Goal: Download file/media

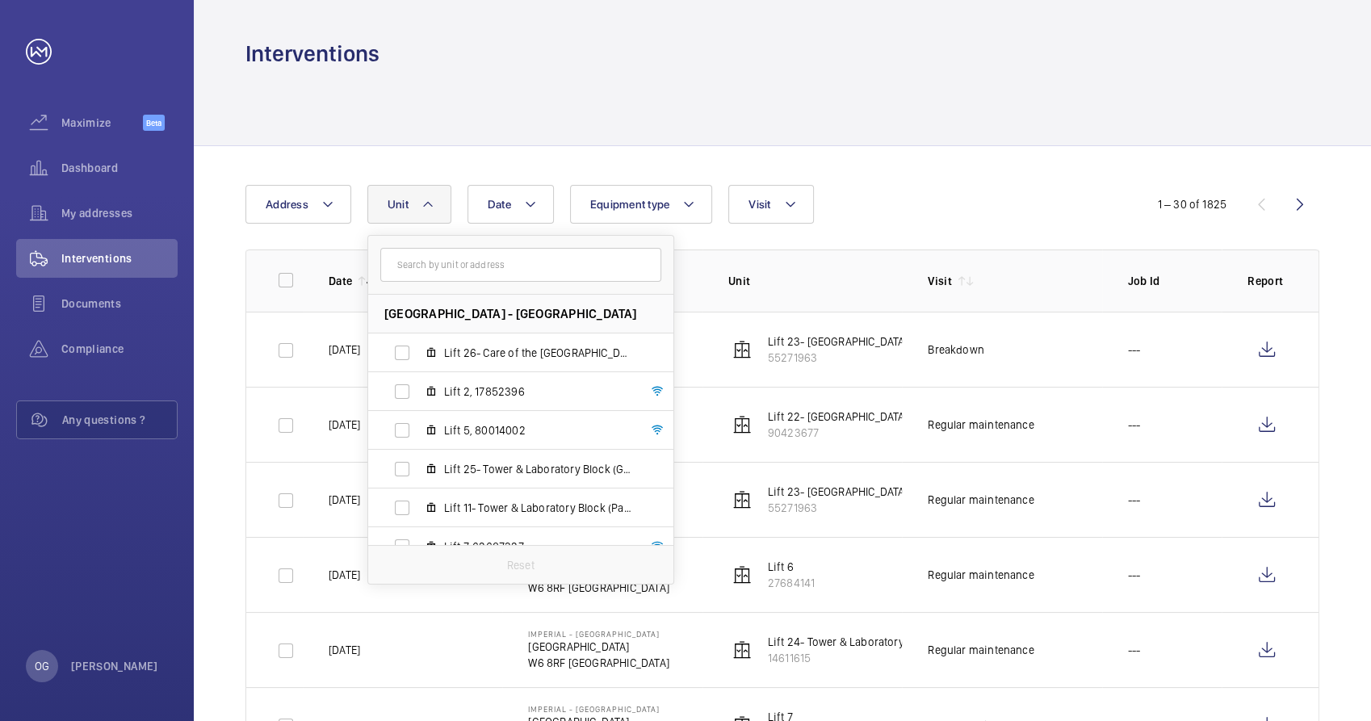
click at [471, 275] on input "text" at bounding box center [520, 265] width 281 height 34
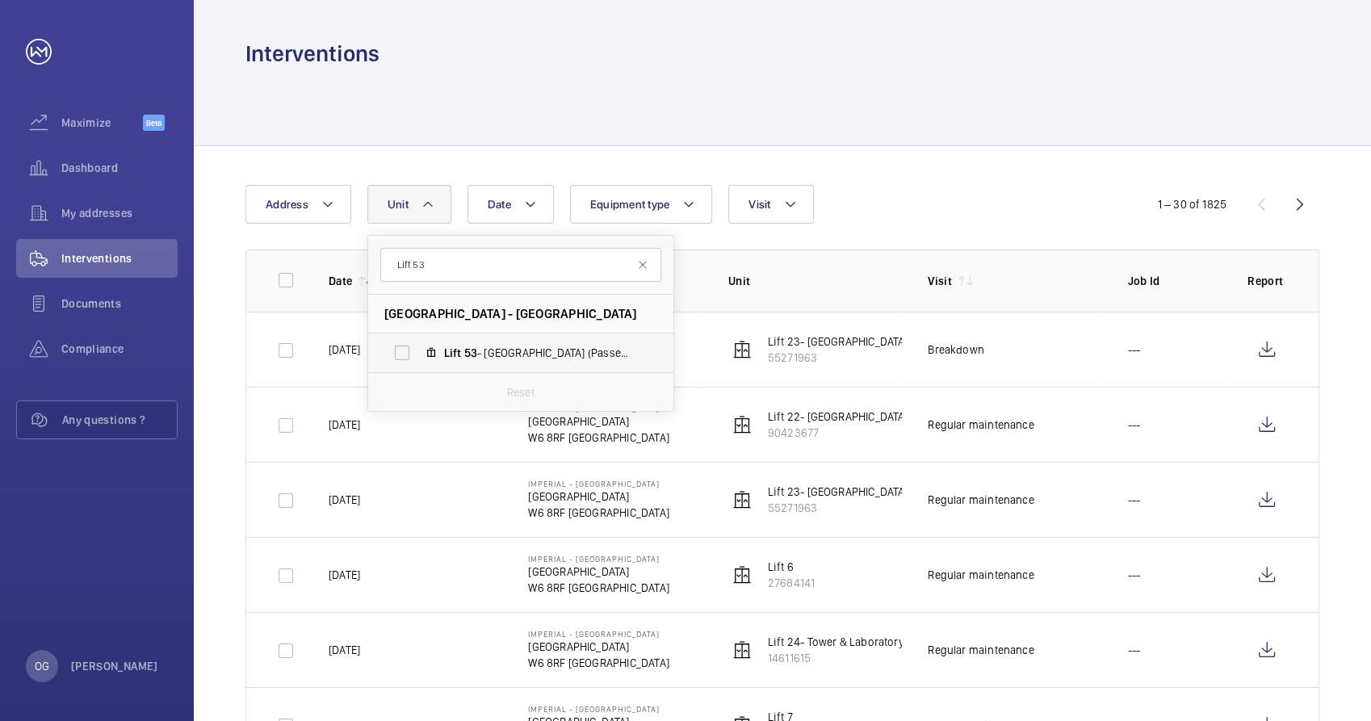
type input "Lift 53"
click at [491, 350] on span "Lift 53 - [GEOGRAPHIC_DATA] (Passenger), 61400993" at bounding box center [537, 353] width 187 height 16
click at [418, 350] on input "Lift 53 - [GEOGRAPHIC_DATA] (Passenger), 61400993" at bounding box center [402, 353] width 32 height 32
checkbox input "true"
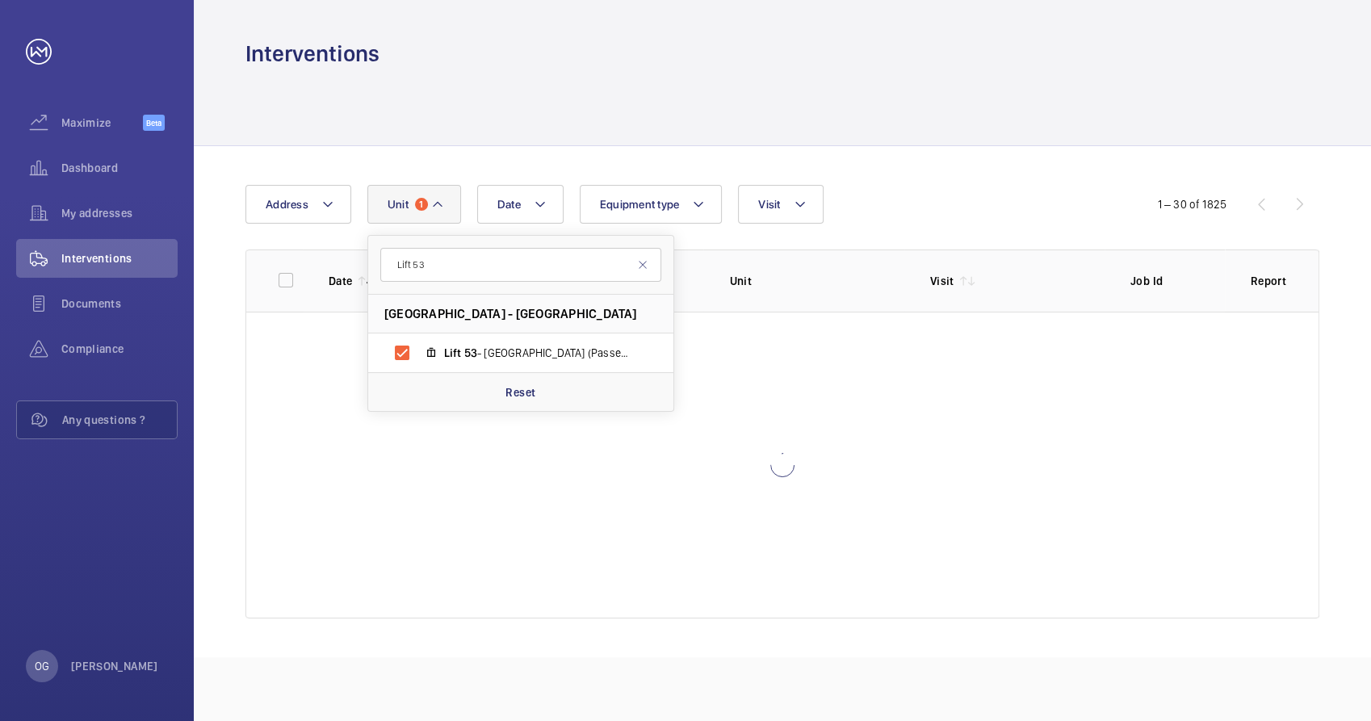
click at [1072, 135] on div at bounding box center [782, 107] width 1074 height 77
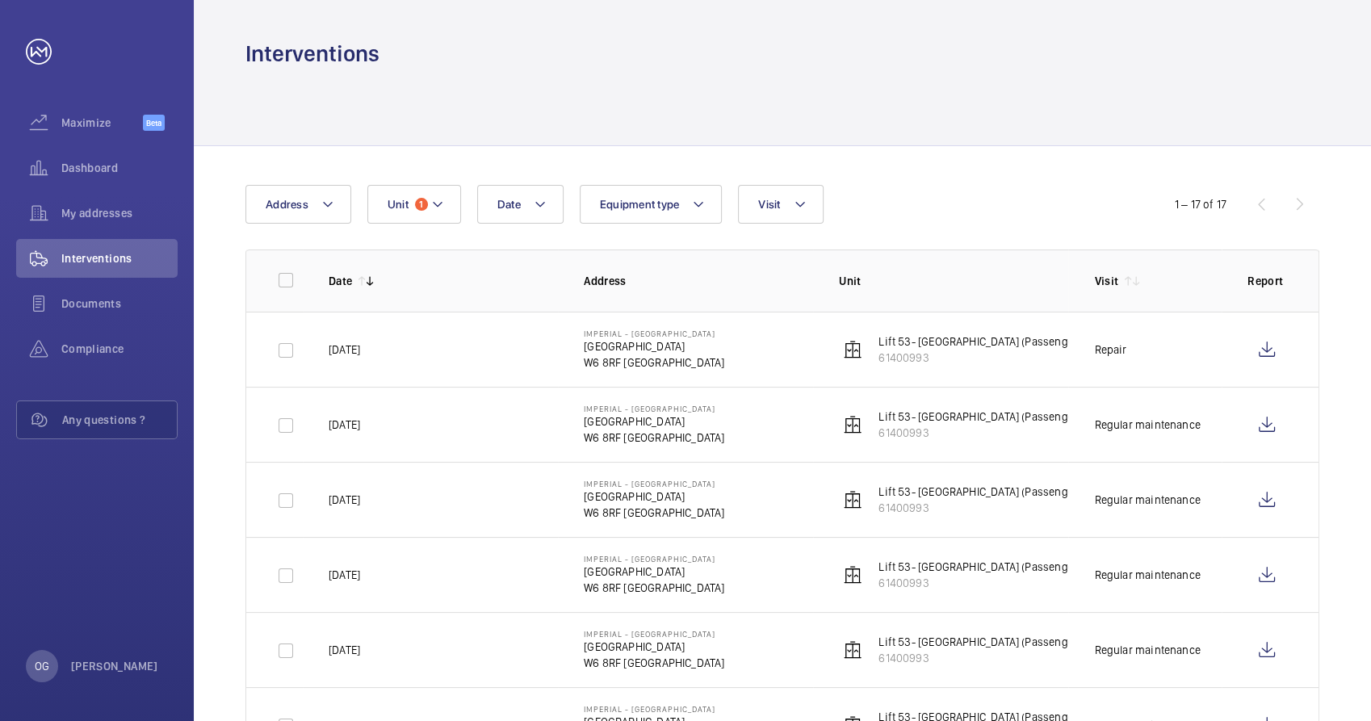
click at [839, 205] on div "Date Address Unit 1 Equipment type Visit" at bounding box center [685, 204] width 880 height 39
click at [802, 207] on mat-icon at bounding box center [800, 204] width 13 height 19
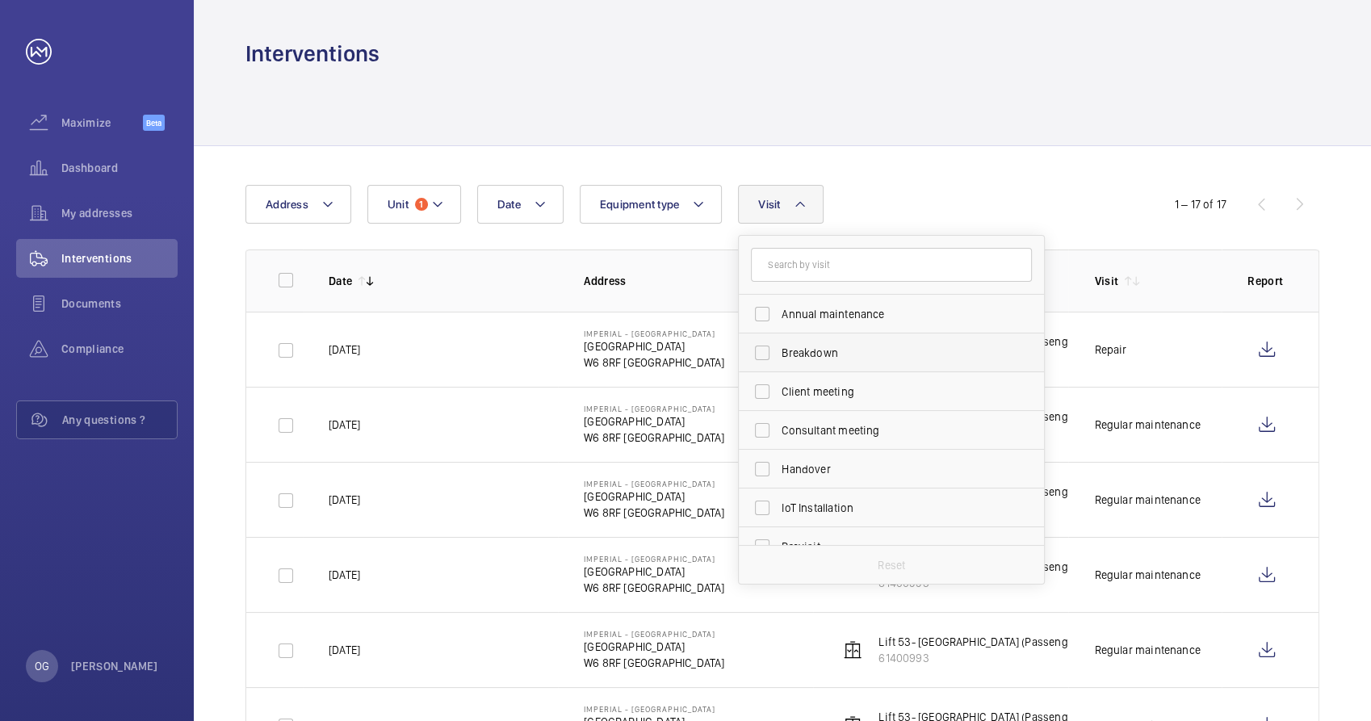
click at [825, 351] on span "Breakdown" at bounding box center [893, 353] width 222 height 16
click at [778, 351] on input "Breakdown" at bounding box center [762, 353] width 32 height 32
checkbox input "true"
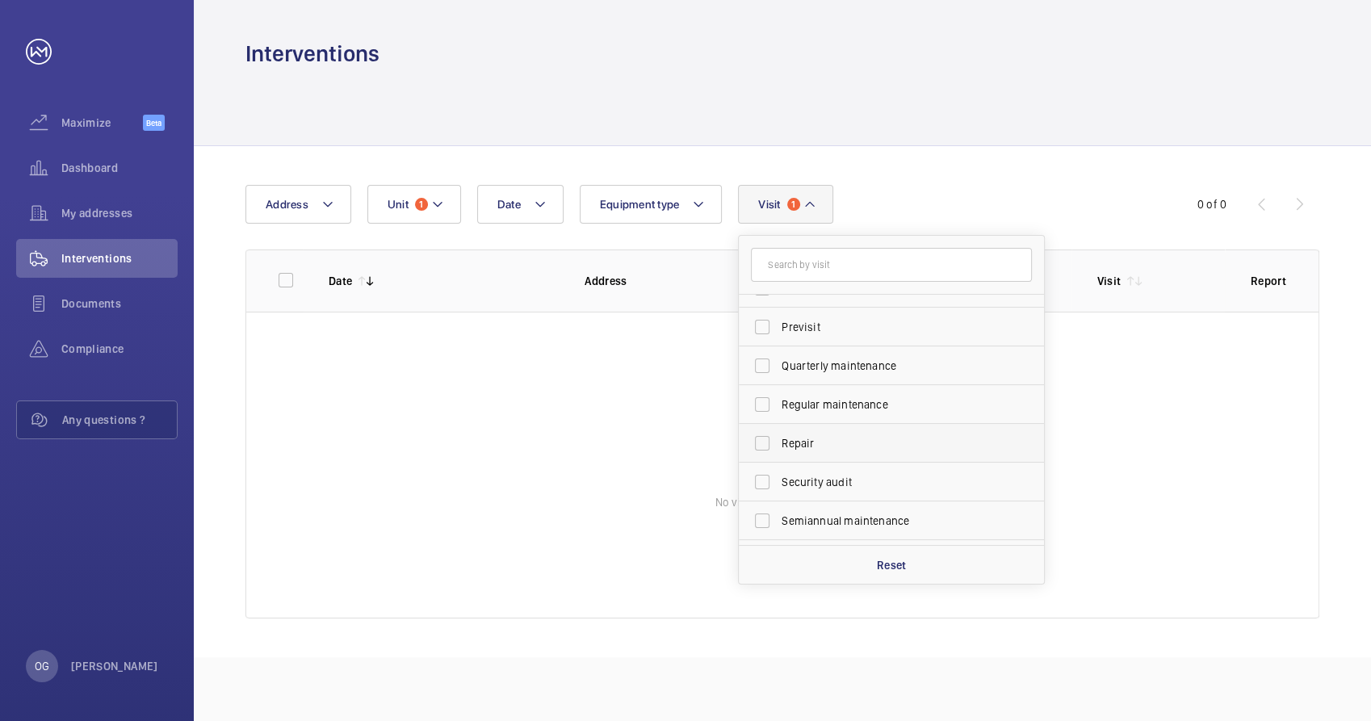
scroll to position [253, 0]
click at [820, 421] on label "Repair" at bounding box center [879, 410] width 281 height 39
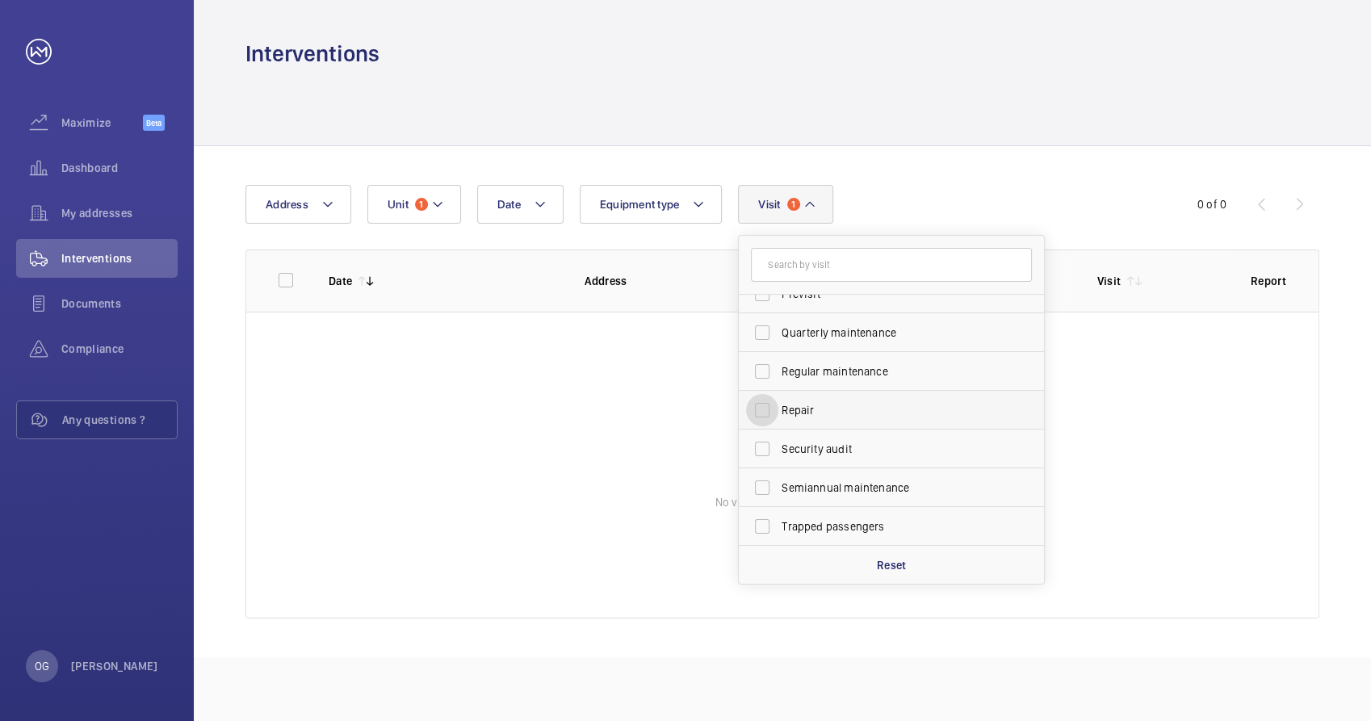
click at [778, 421] on input "Repair" at bounding box center [762, 410] width 32 height 32
checkbox input "true"
click at [950, 137] on div at bounding box center [782, 107] width 1074 height 77
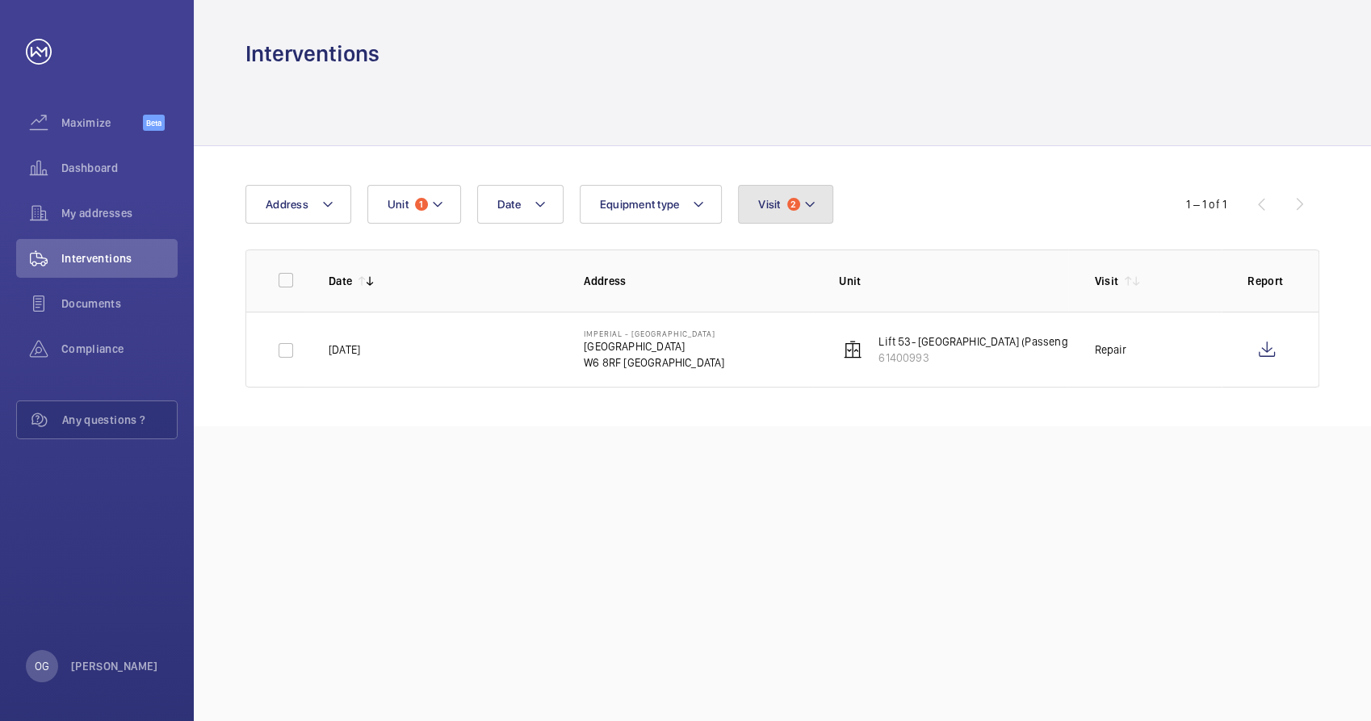
click at [761, 191] on button "Visit 2" at bounding box center [785, 204] width 94 height 39
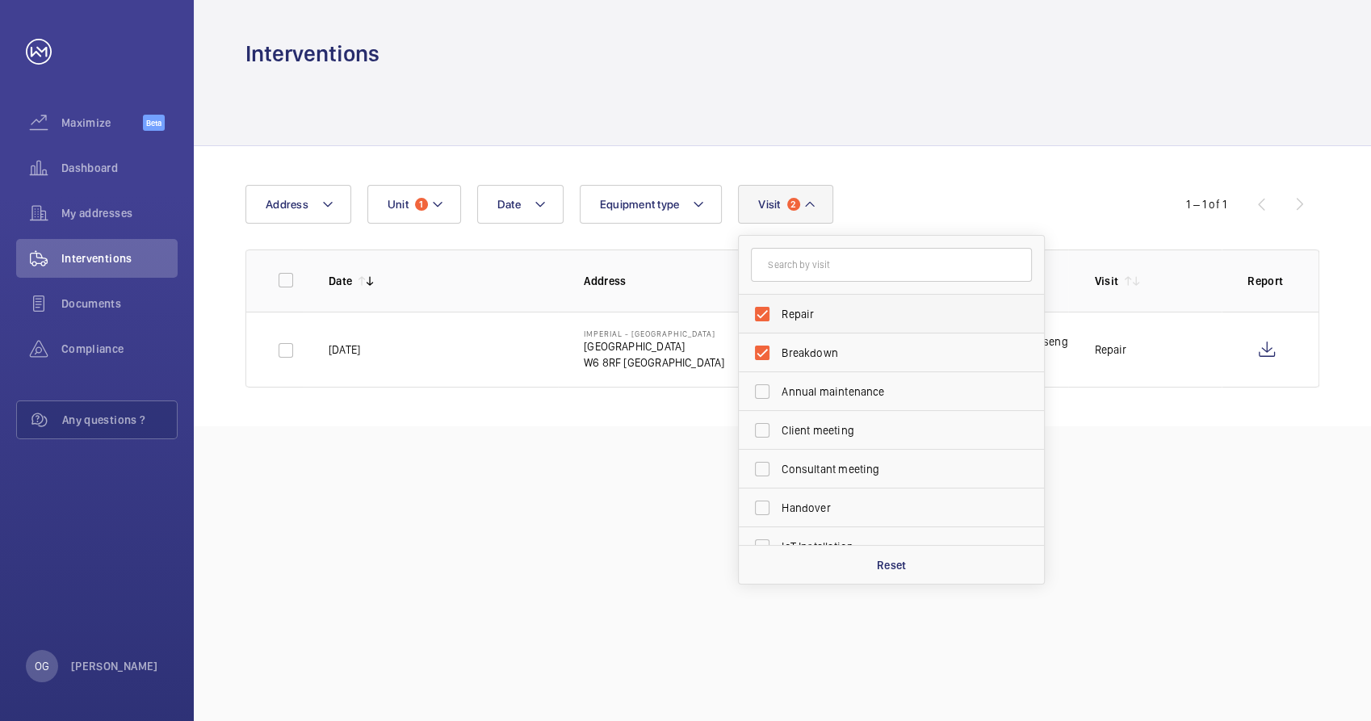
drag, startPoint x: 763, startPoint y: 348, endPoint x: 777, endPoint y: 309, distance: 41.4
click at [763, 346] on label "Breakdown" at bounding box center [879, 352] width 281 height 39
click at [763, 346] on input "Breakdown" at bounding box center [762, 353] width 32 height 32
checkbox input "false"
drag, startPoint x: 777, startPoint y: 309, endPoint x: 777, endPoint y: 336, distance: 26.6
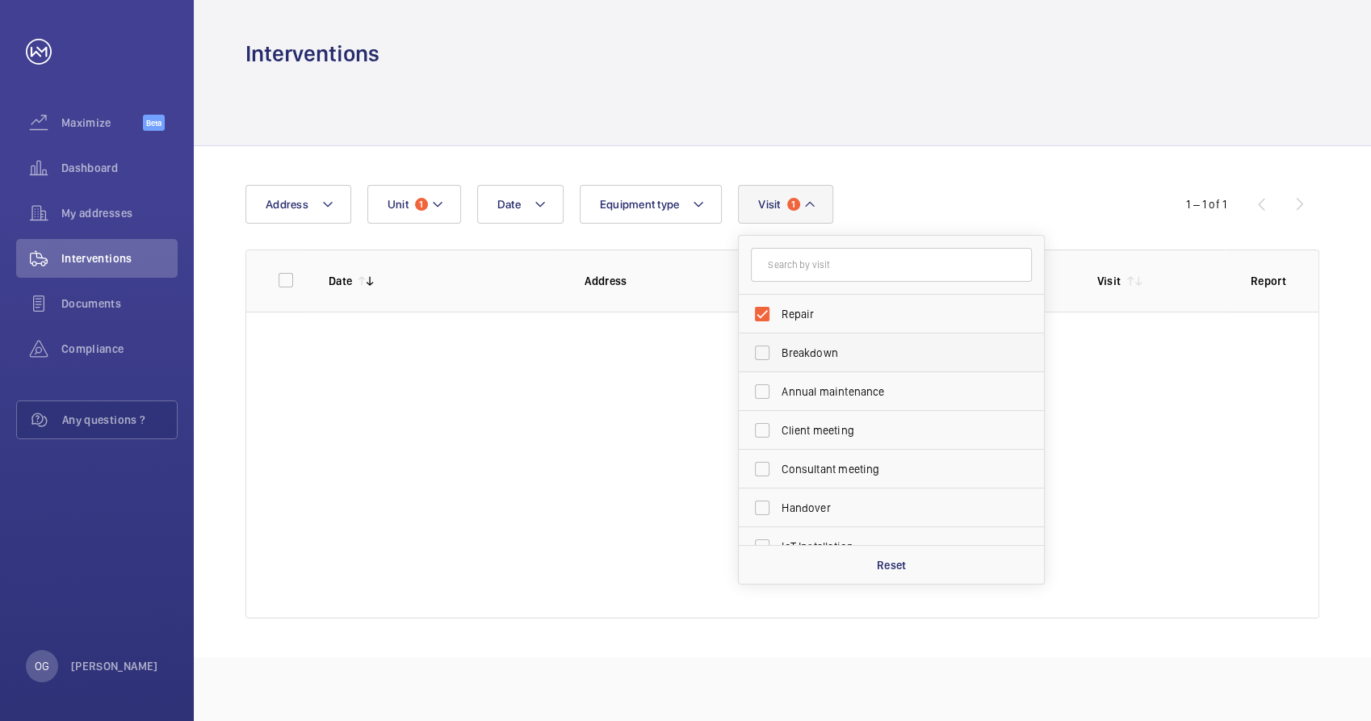
click at [779, 309] on label "Repair" at bounding box center [879, 314] width 281 height 39
click at [778, 309] on input "Repair" at bounding box center [762, 314] width 32 height 32
checkbox input "false"
click at [779, 383] on label "Annual maintenance" at bounding box center [879, 391] width 281 height 39
click at [778, 383] on input "Annual maintenance" at bounding box center [762, 391] width 32 height 32
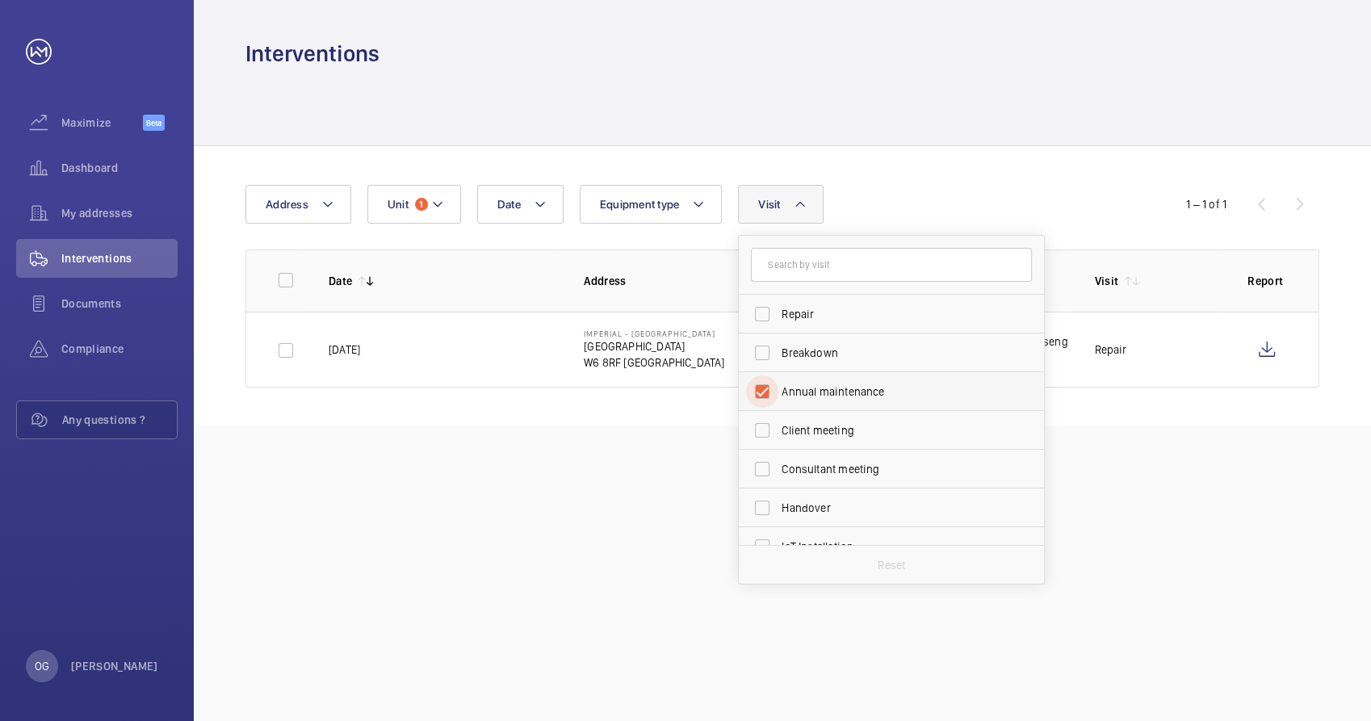
checkbox input "true"
click at [943, 237] on form at bounding box center [891, 265] width 305 height 59
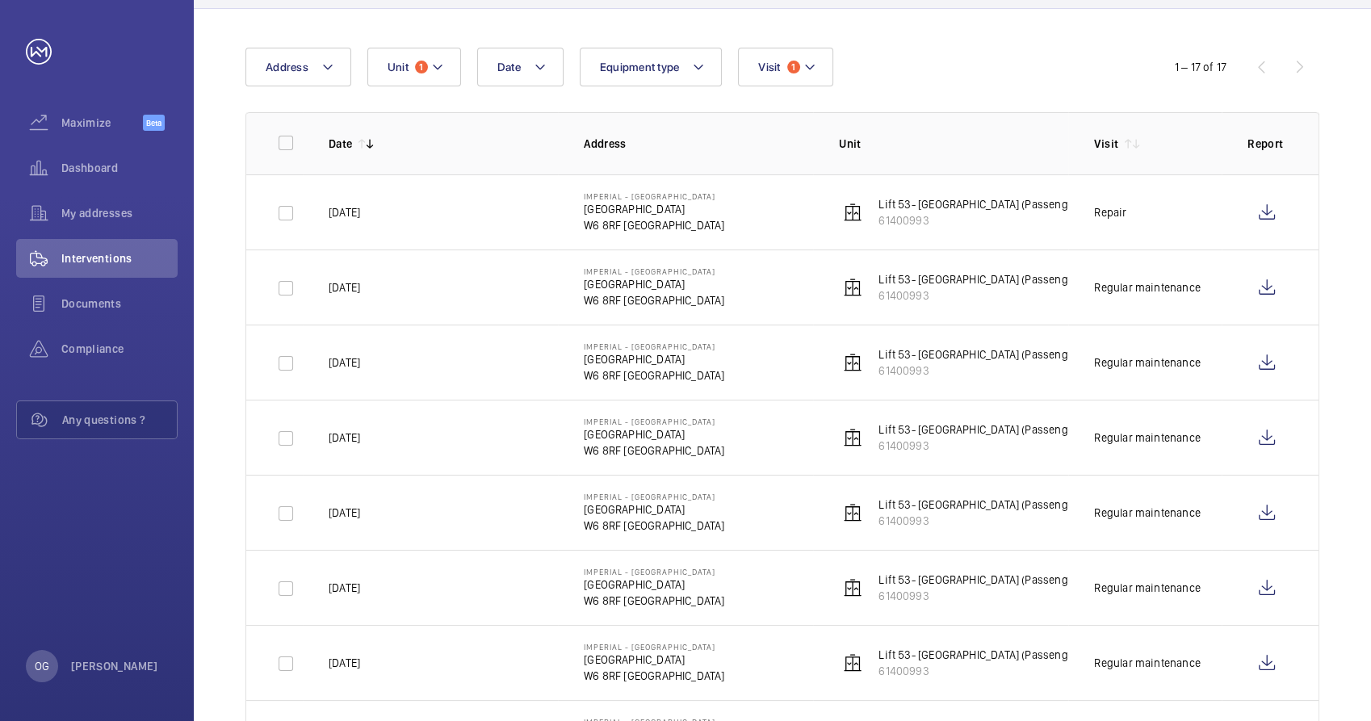
scroll to position [269, 0]
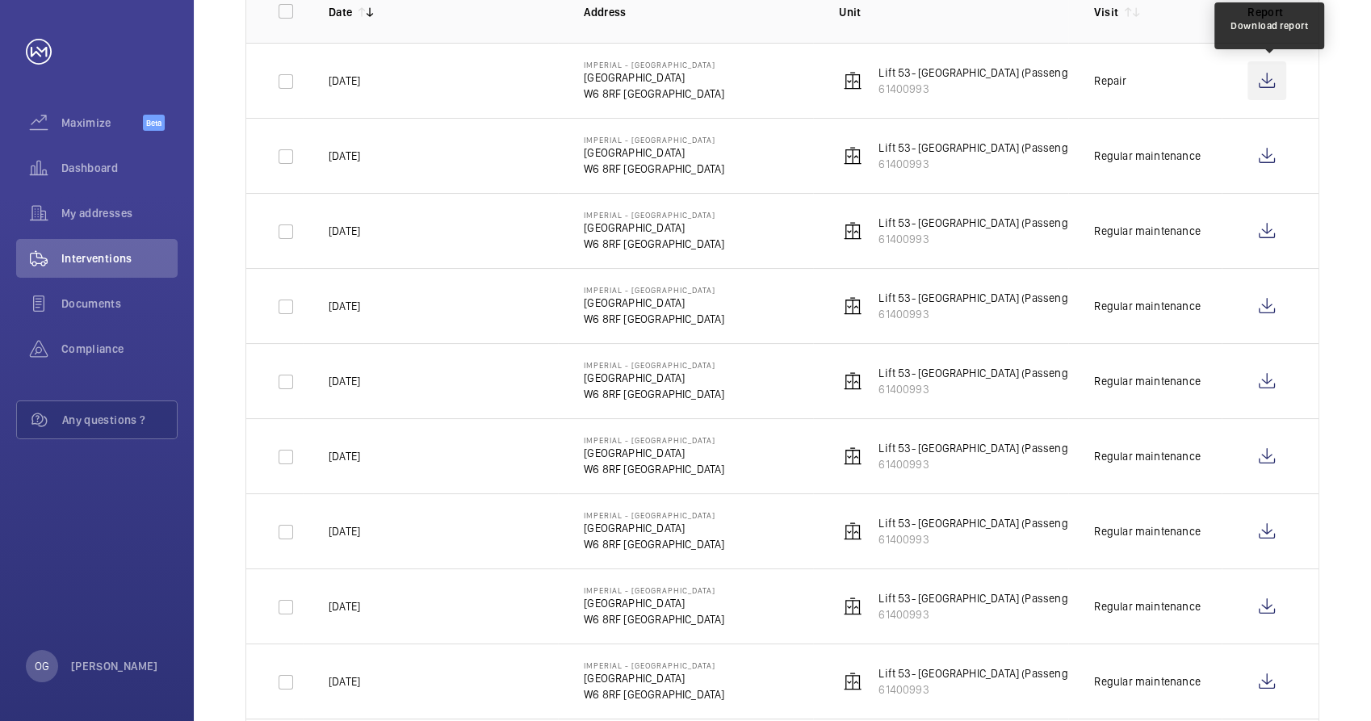
click at [1268, 84] on wm-front-icon-button at bounding box center [1266, 80] width 39 height 39
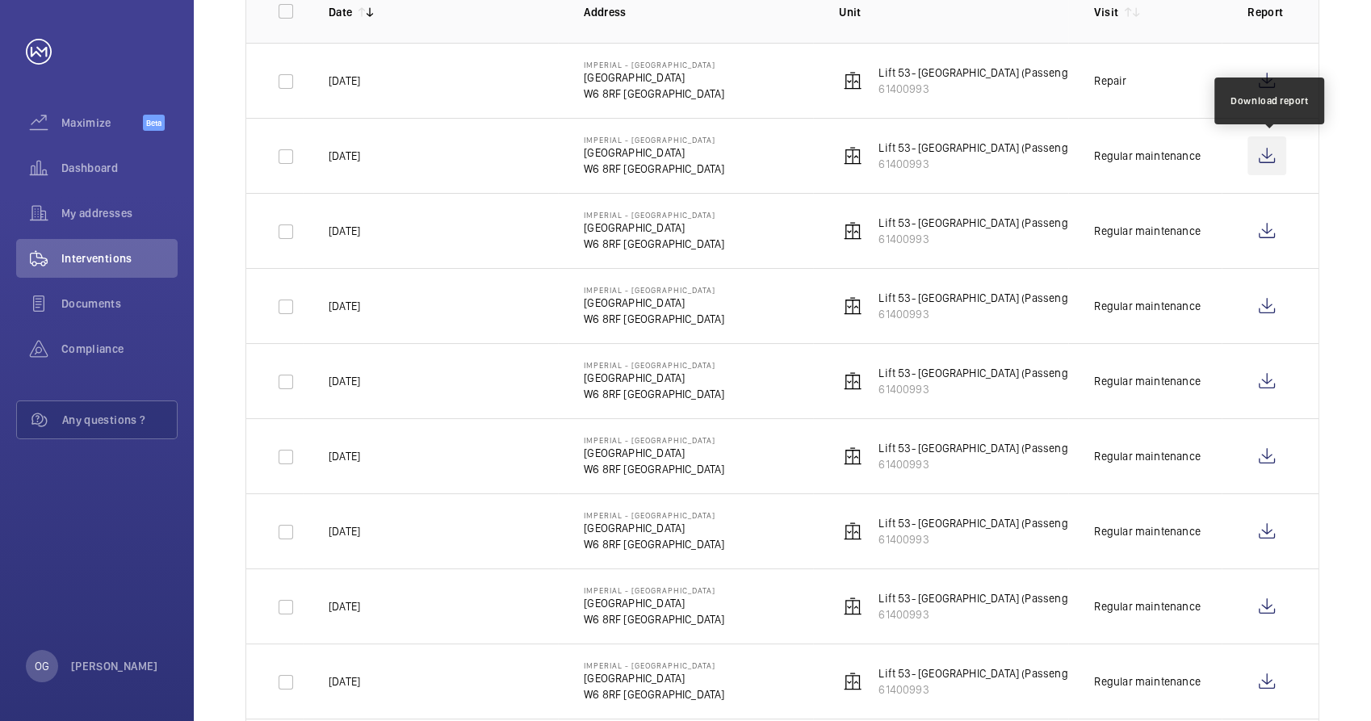
click at [1268, 167] on wm-front-icon-button at bounding box center [1266, 155] width 39 height 39
click at [1264, 220] on wm-front-icon-button at bounding box center [1266, 231] width 39 height 39
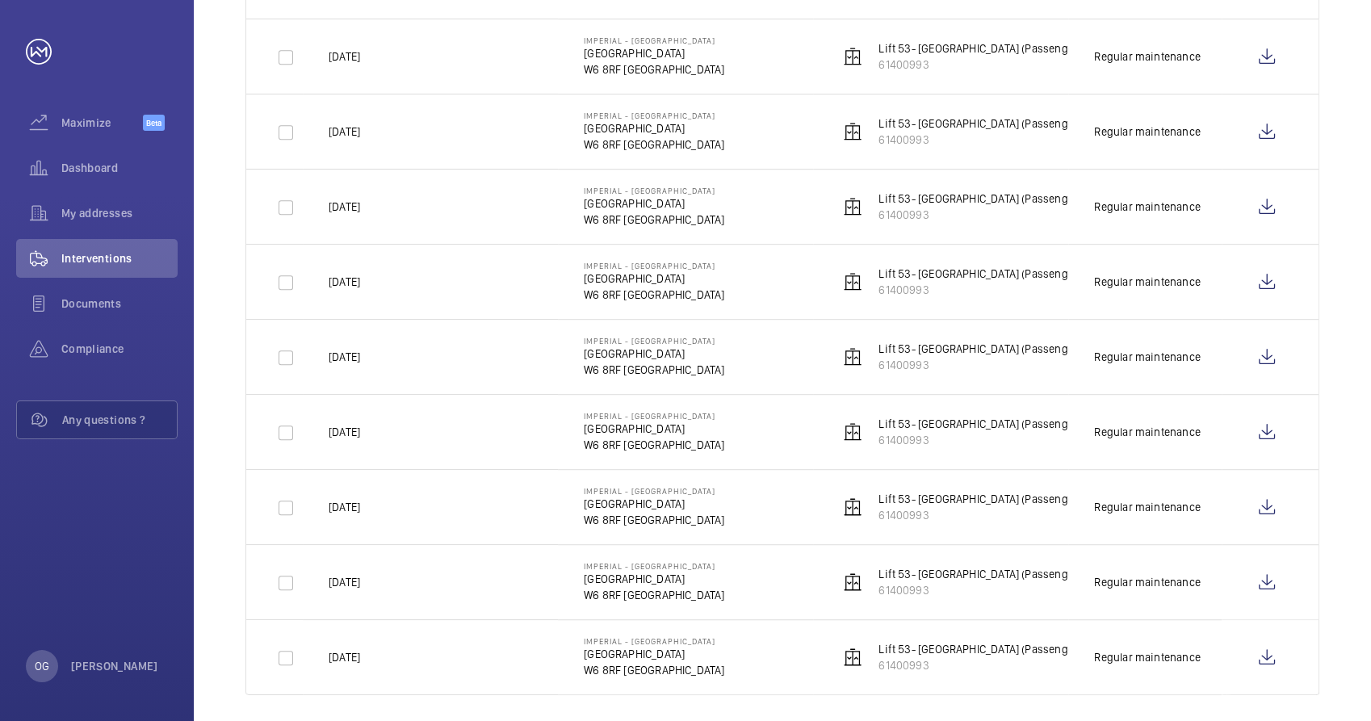
scroll to position [911, 0]
